Goal: Book appointment/travel/reservation

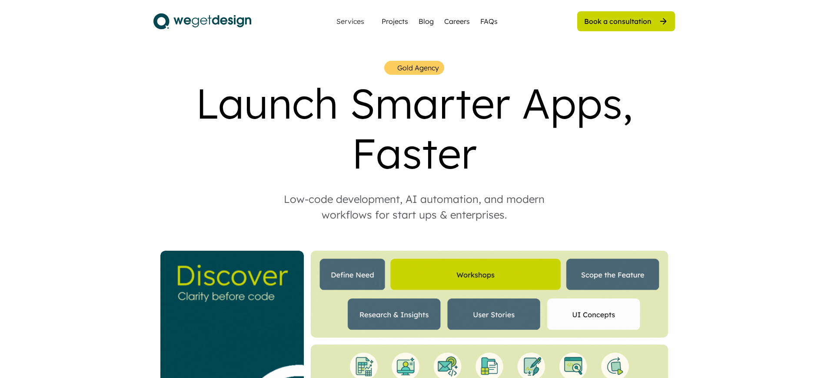
click at [623, 21] on div "Book a consultation" at bounding box center [617, 22] width 67 height 10
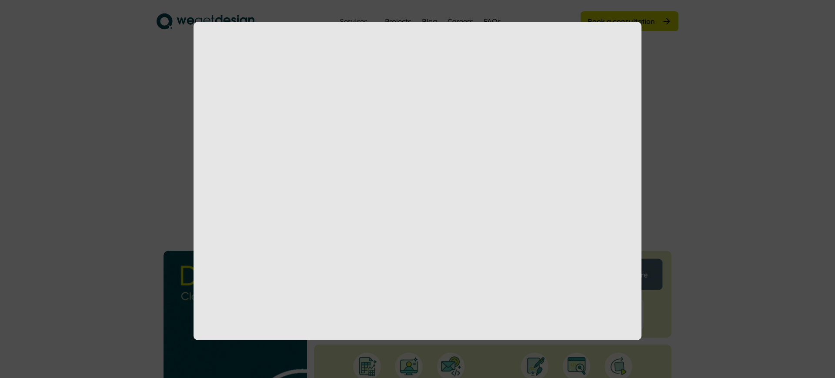
click at [627, 21] on div at bounding box center [417, 189] width 835 height 378
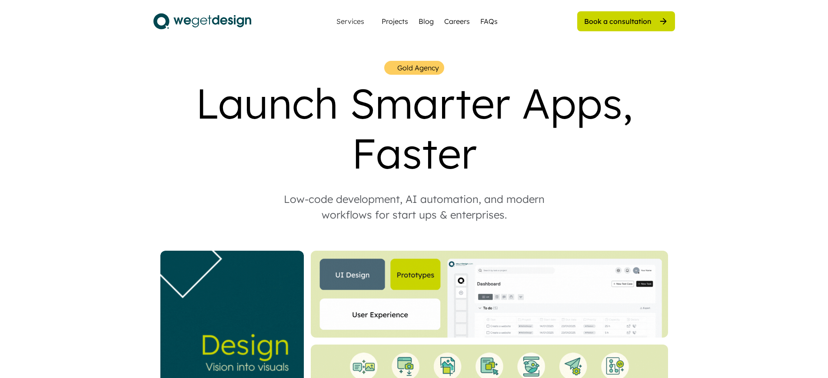
click at [623, 21] on div "Book a consultation" at bounding box center [617, 22] width 67 height 10
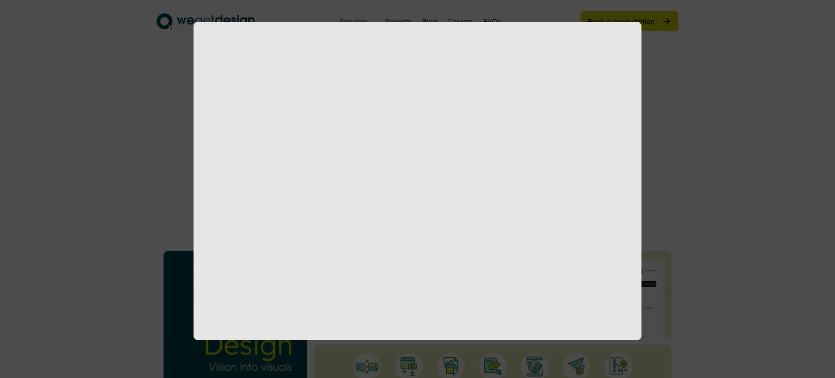
click at [627, 21] on div at bounding box center [417, 189] width 835 height 378
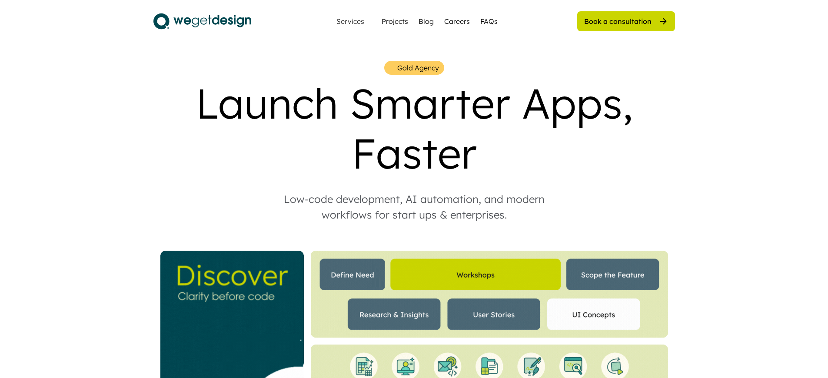
click at [623, 21] on div "Book a consultation" at bounding box center [617, 22] width 67 height 10
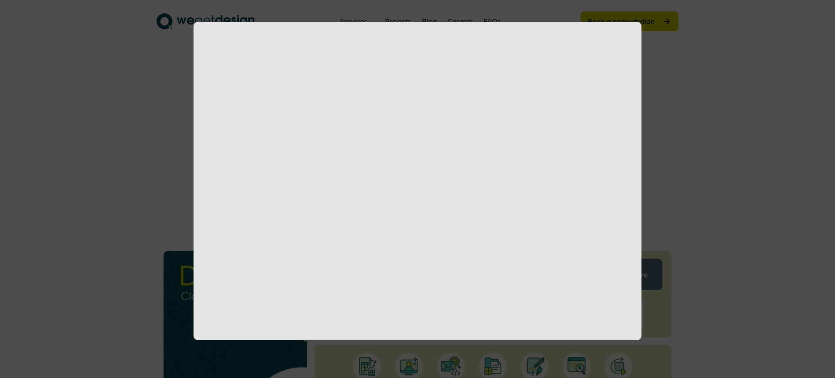
click at [627, 21] on div at bounding box center [417, 189] width 835 height 378
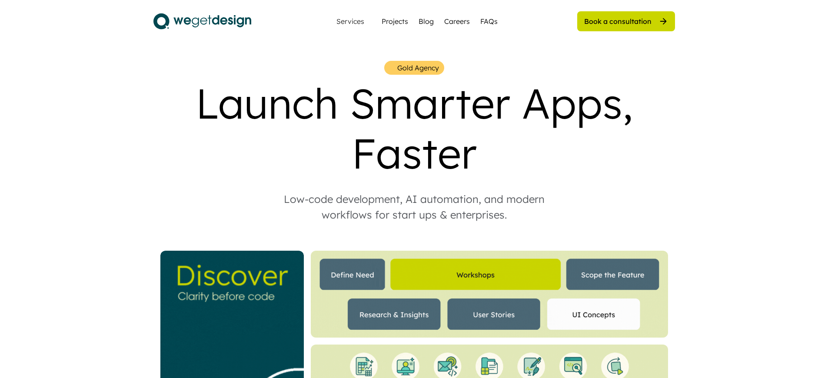
click at [623, 21] on div "Book a consultation" at bounding box center [617, 22] width 67 height 10
